Goal: Task Accomplishment & Management: Complete application form

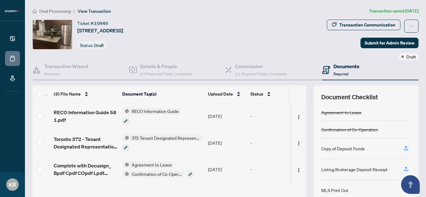
scroll to position [64, 0]
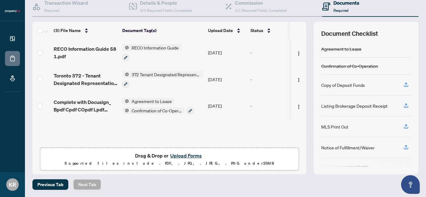
click at [181, 154] on button "Upload Forms" at bounding box center [185, 156] width 35 height 8
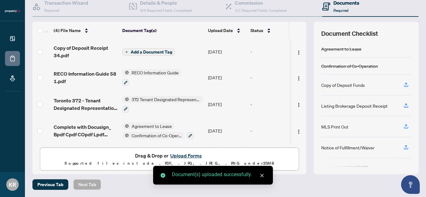
click at [149, 51] on span "Add a Document Tag" at bounding box center [151, 52] width 41 height 4
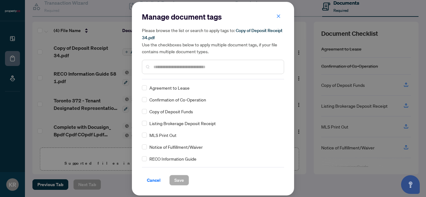
click at [178, 123] on span "Listing Brokerage Deposit Receipt" at bounding box center [182, 123] width 66 height 7
click at [140, 124] on div "Manage document tags Please browse the list or search to apply tags to: Copy of…" at bounding box center [213, 99] width 162 height 194
click at [184, 181] on button "Save" at bounding box center [179, 180] width 20 height 11
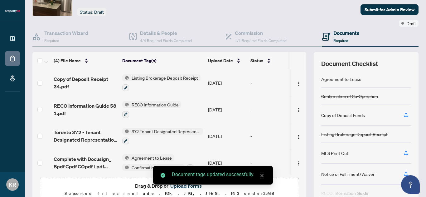
scroll to position [0, 0]
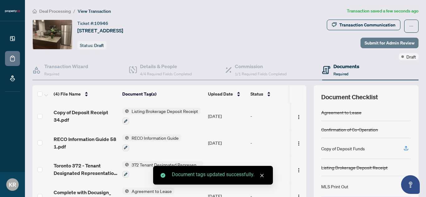
click at [361, 46] on button "Submit for Admin Review" at bounding box center [390, 43] width 58 height 11
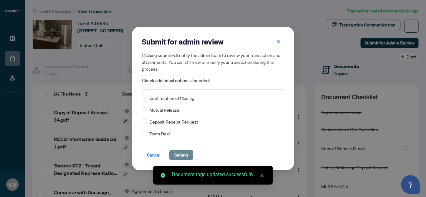
click at [178, 152] on span "Submit" at bounding box center [181, 155] width 14 height 10
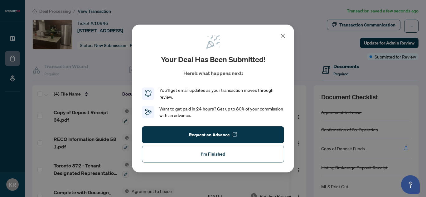
click at [213, 160] on button "I'm Finished" at bounding box center [213, 154] width 142 height 17
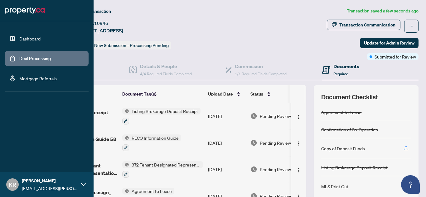
click at [21, 61] on link "Deal Processing" at bounding box center [35, 59] width 32 height 6
